Goal: Task Accomplishment & Management: Use online tool/utility

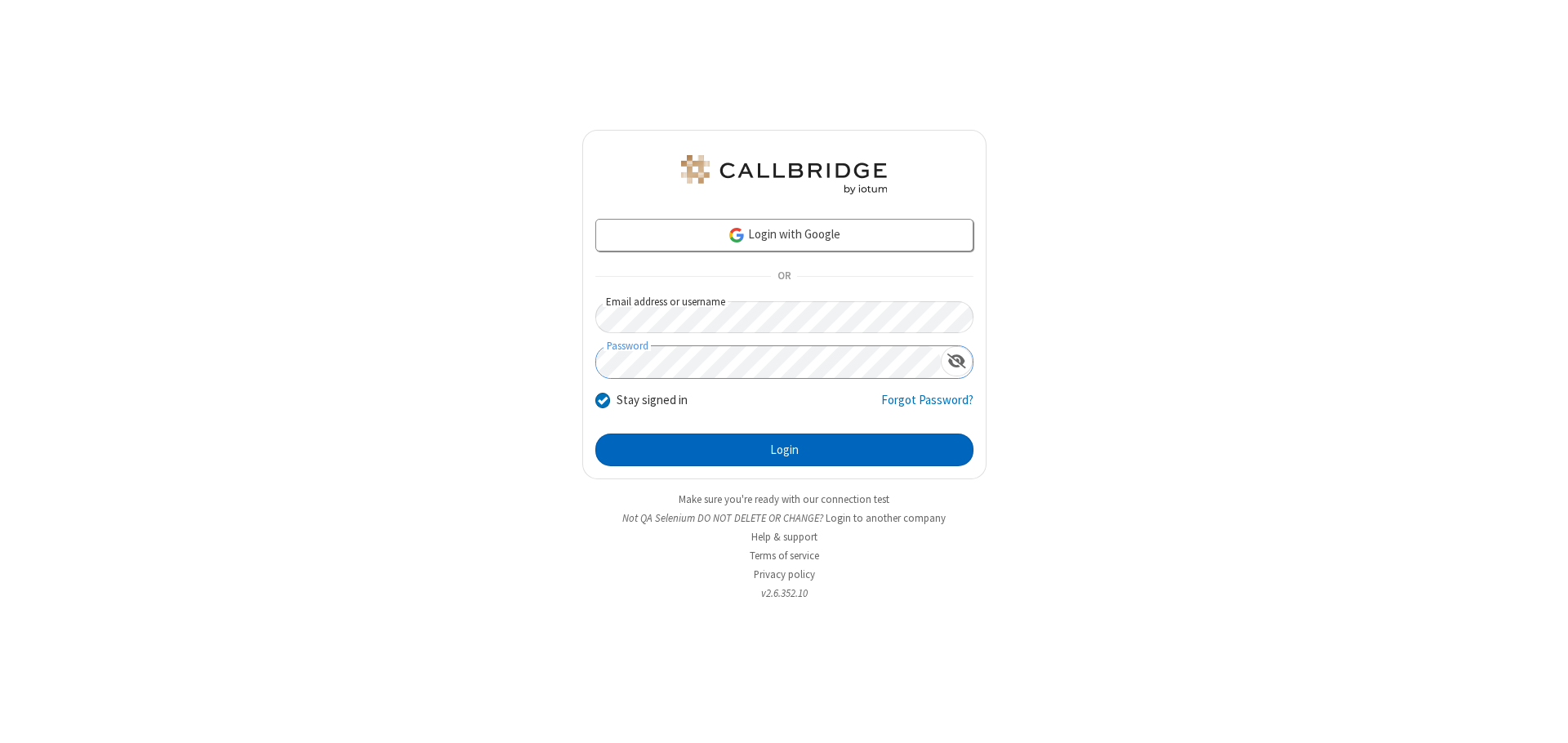
click at [784, 450] on button "Login" at bounding box center [784, 450] width 378 height 33
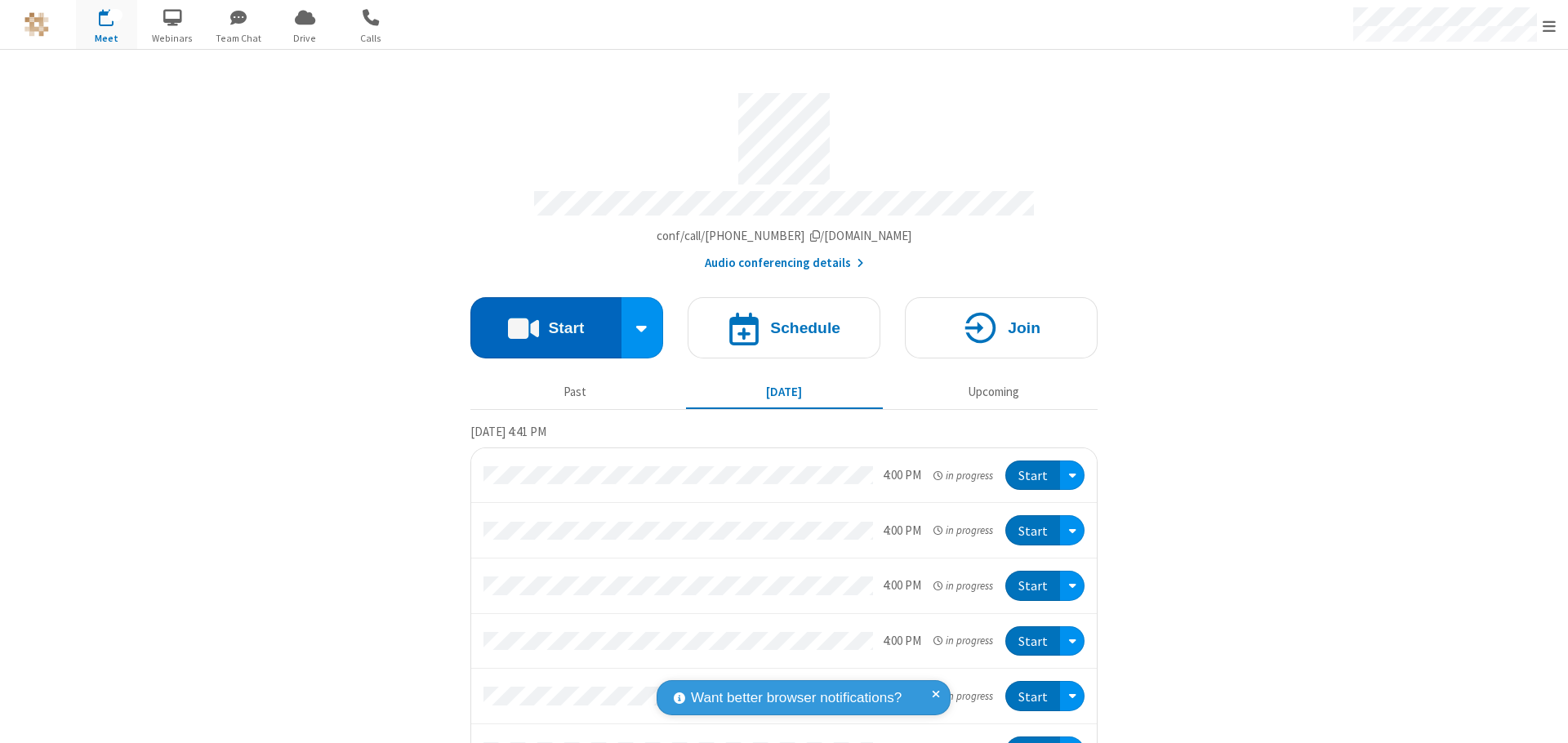
click at [539, 320] on button "Start" at bounding box center [546, 327] width 151 height 61
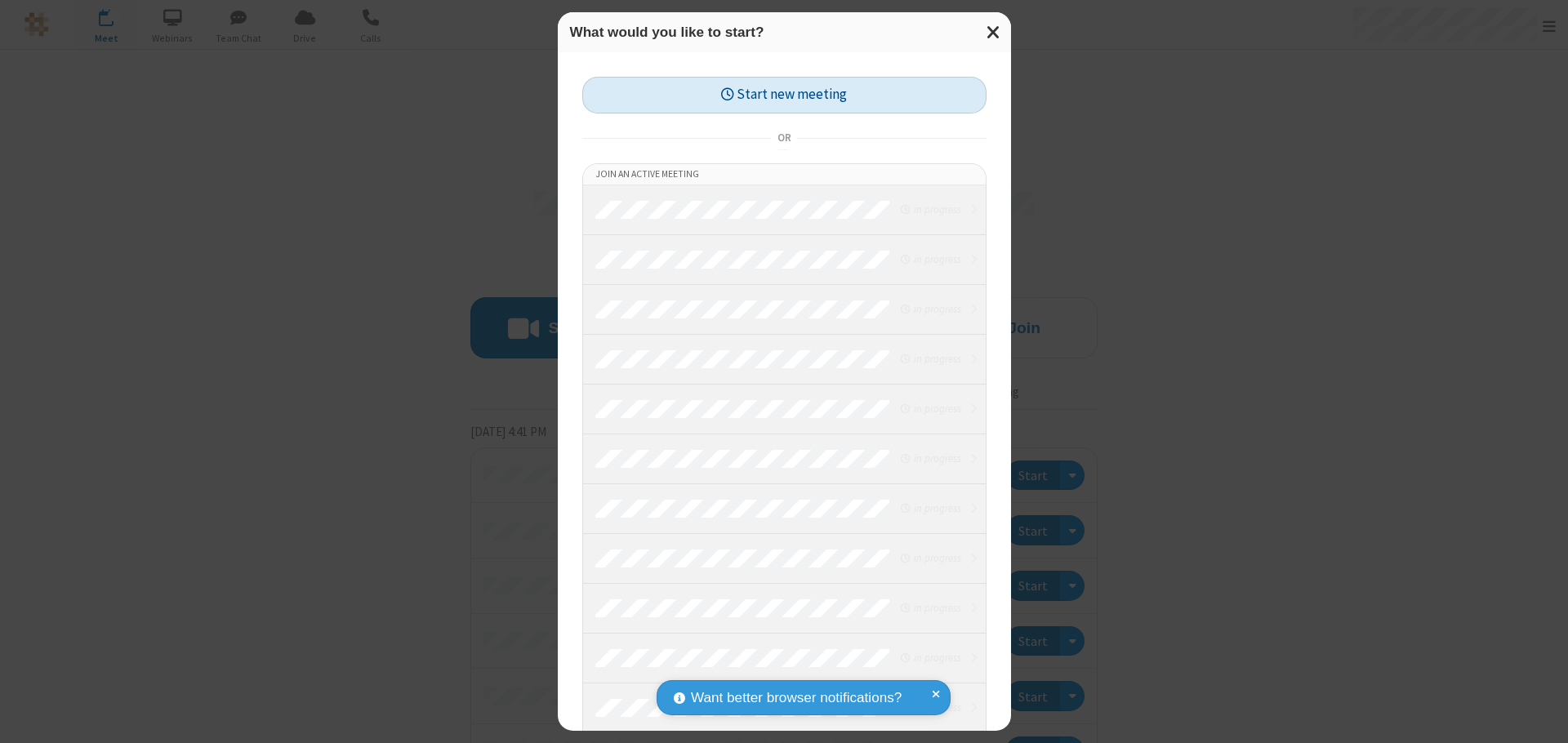
click at [784, 95] on button "Start new meeting" at bounding box center [784, 95] width 404 height 37
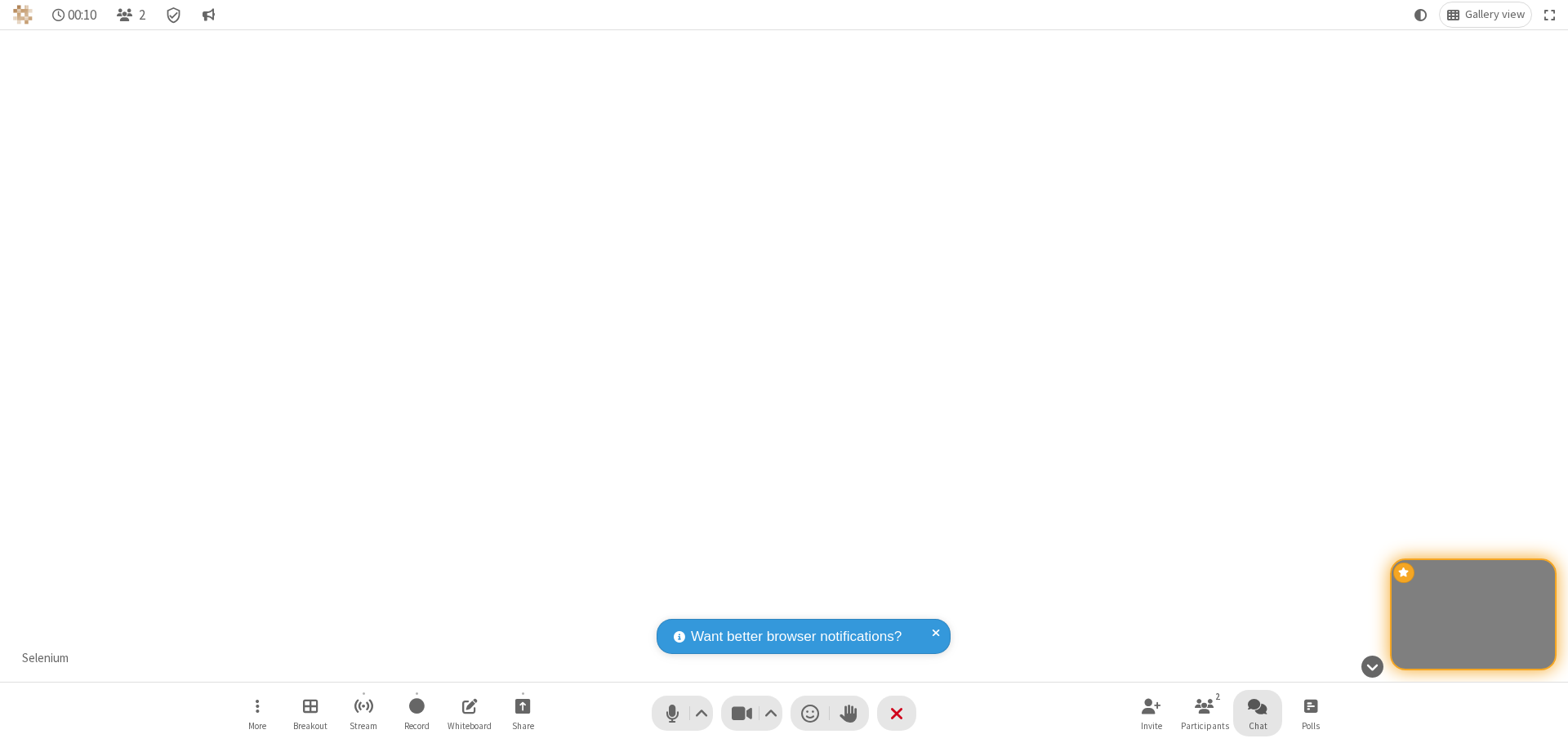
click at [1258, 705] on span "Open chat" at bounding box center [1258, 706] width 20 height 21
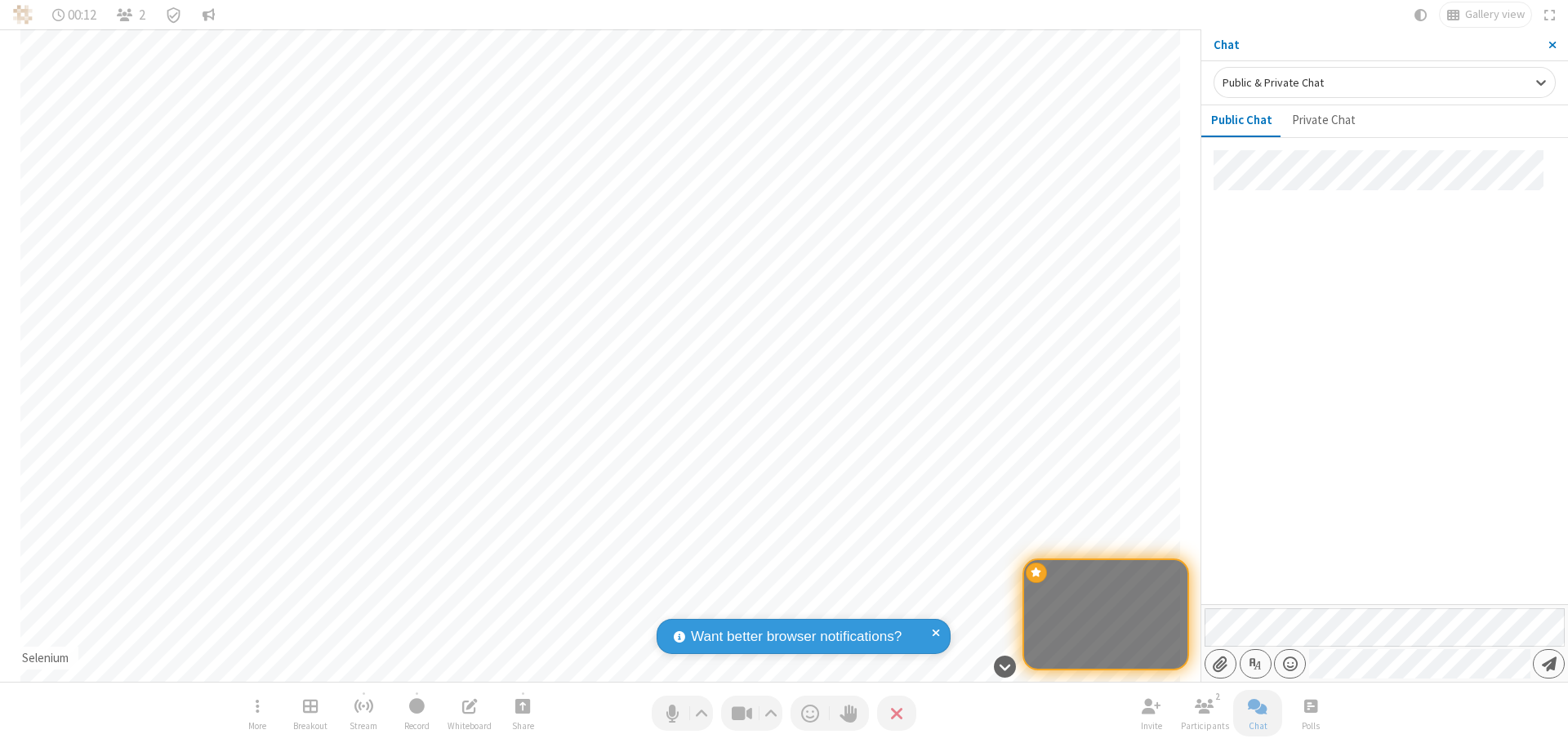
click at [1548, 664] on span "Send message" at bounding box center [1549, 663] width 15 height 16
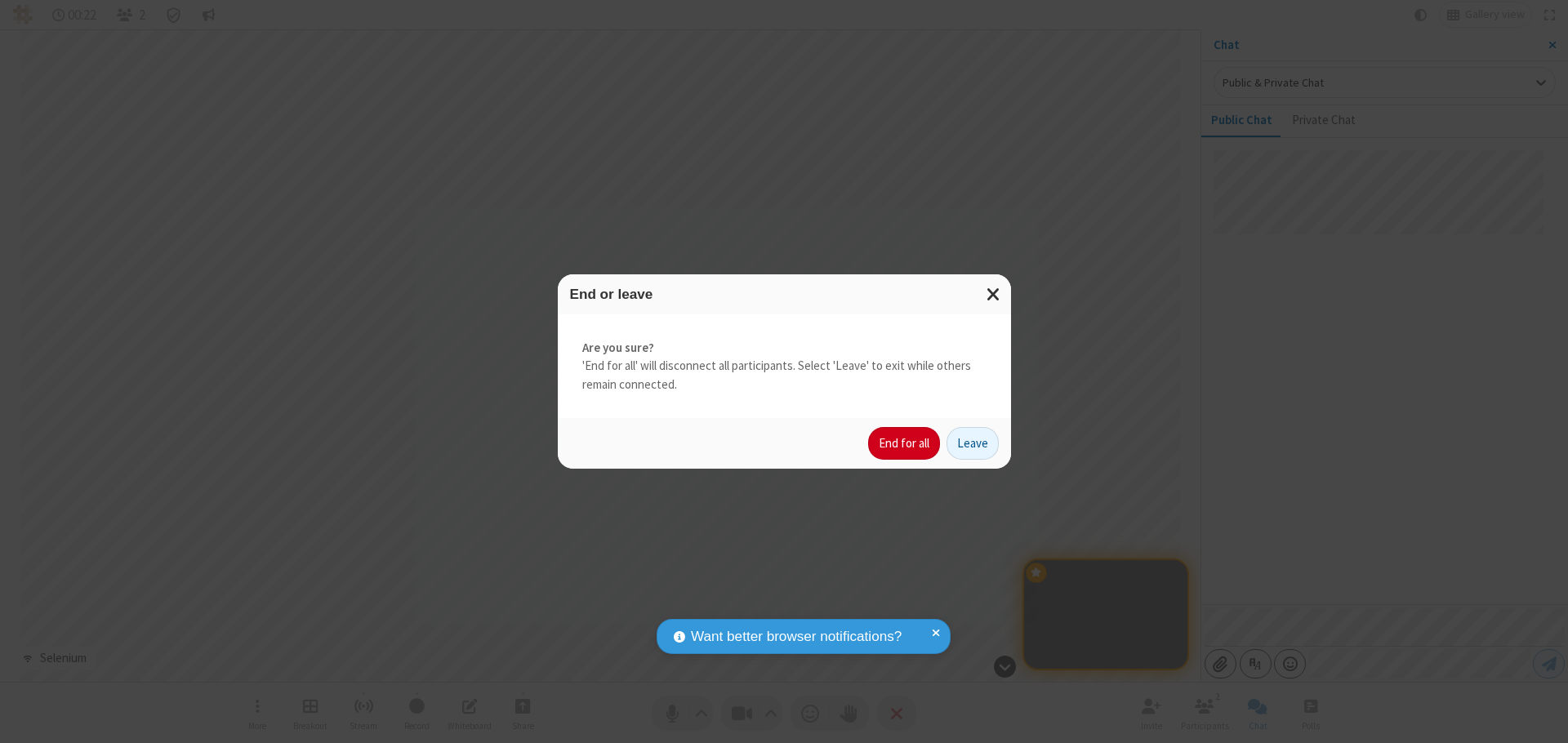
click at [905, 443] on button "End for all" at bounding box center [904, 443] width 71 height 33
